Goal: Navigation & Orientation: Find specific page/section

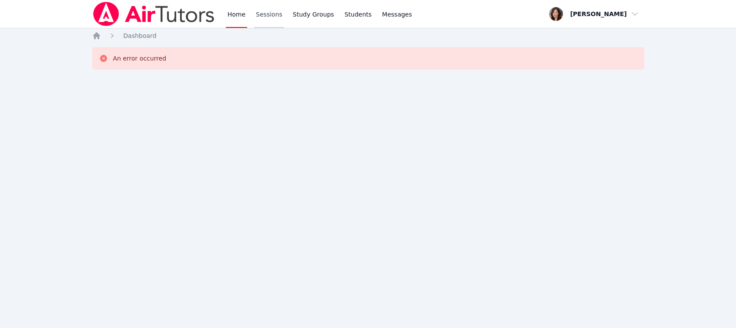
click at [262, 14] on link "Sessions" at bounding box center [269, 14] width 30 height 28
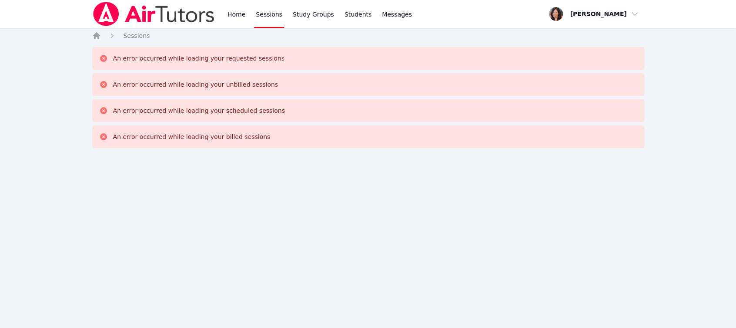
click at [262, 14] on link "Sessions" at bounding box center [269, 14] width 30 height 28
click at [234, 11] on link "Home" at bounding box center [236, 14] width 21 height 28
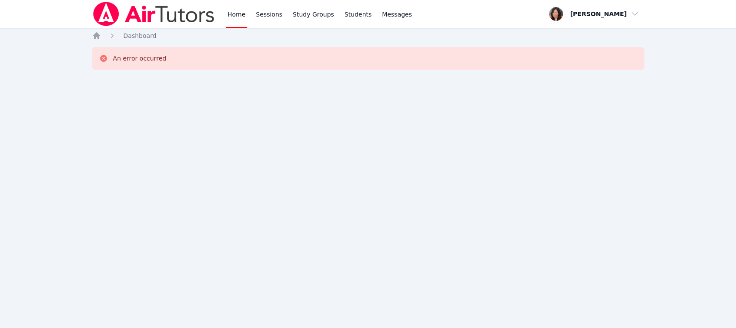
click at [234, 11] on link "Home" at bounding box center [236, 14] width 21 height 28
drag, startPoint x: 94, startPoint y: 37, endPoint x: 98, endPoint y: 36, distance: 4.4
click at [95, 37] on icon "Breadcrumb" at bounding box center [96, 35] width 7 height 7
click at [608, 15] on span "button" at bounding box center [594, 13] width 95 height 19
click at [580, 29] on link "Profile" at bounding box center [598, 34] width 84 height 16
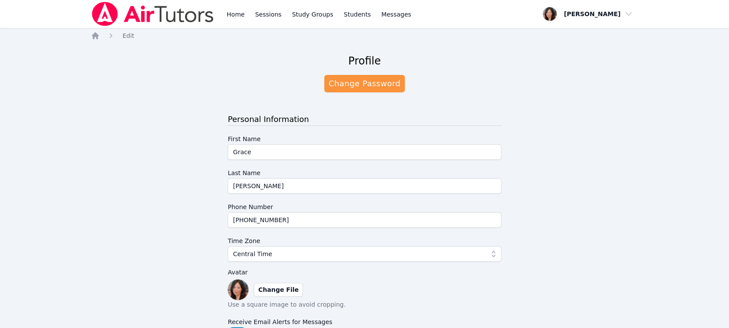
click at [247, 13] on div "Home Sessions Study Groups Students Messages" at bounding box center [319, 14] width 188 height 28
click at [254, 13] on link "Sessions" at bounding box center [268, 14] width 30 height 28
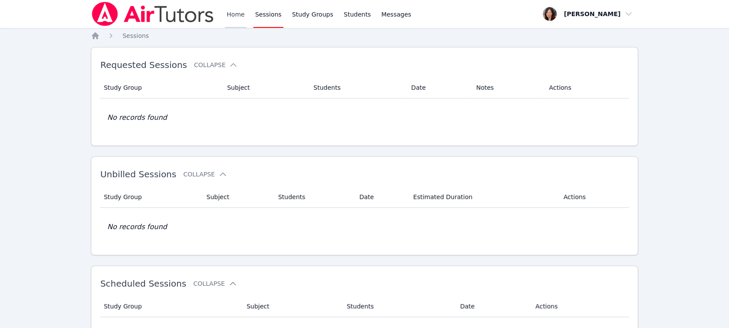
click at [239, 14] on link "Home" at bounding box center [235, 14] width 21 height 28
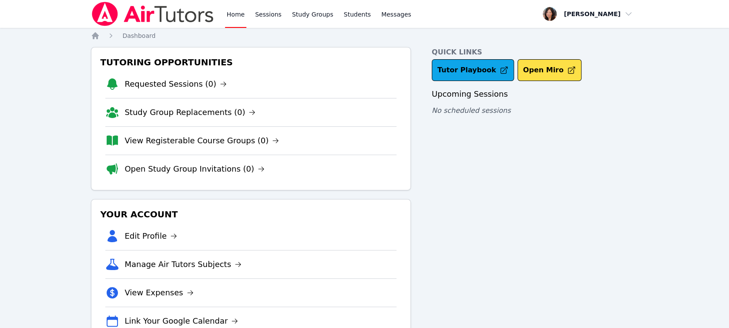
click at [238, 14] on link "Home" at bounding box center [235, 14] width 21 height 28
click at [238, 12] on link "Home" at bounding box center [235, 14] width 21 height 28
click at [279, 15] on div "Home Sessions Study Groups Students Messages" at bounding box center [319, 14] width 188 height 28
click at [266, 17] on link "Sessions" at bounding box center [268, 14] width 30 height 28
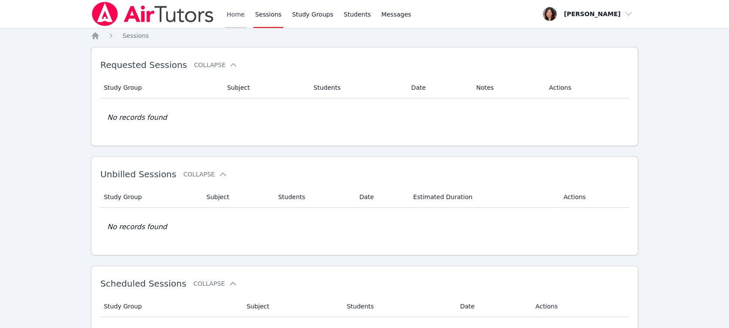
click at [243, 18] on link "Home" at bounding box center [235, 14] width 21 height 28
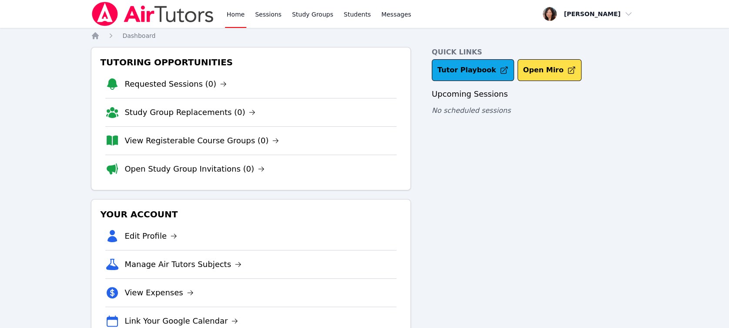
click at [239, 14] on link "Home" at bounding box center [235, 14] width 21 height 28
click at [267, 15] on link "Sessions" at bounding box center [268, 14] width 30 height 28
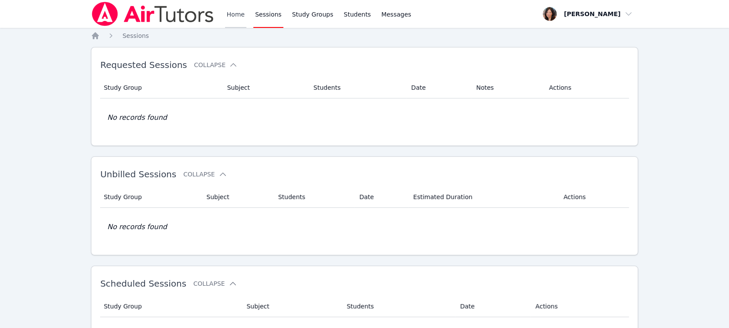
click at [237, 12] on link "Home" at bounding box center [235, 14] width 21 height 28
